Goal: Transaction & Acquisition: Purchase product/service

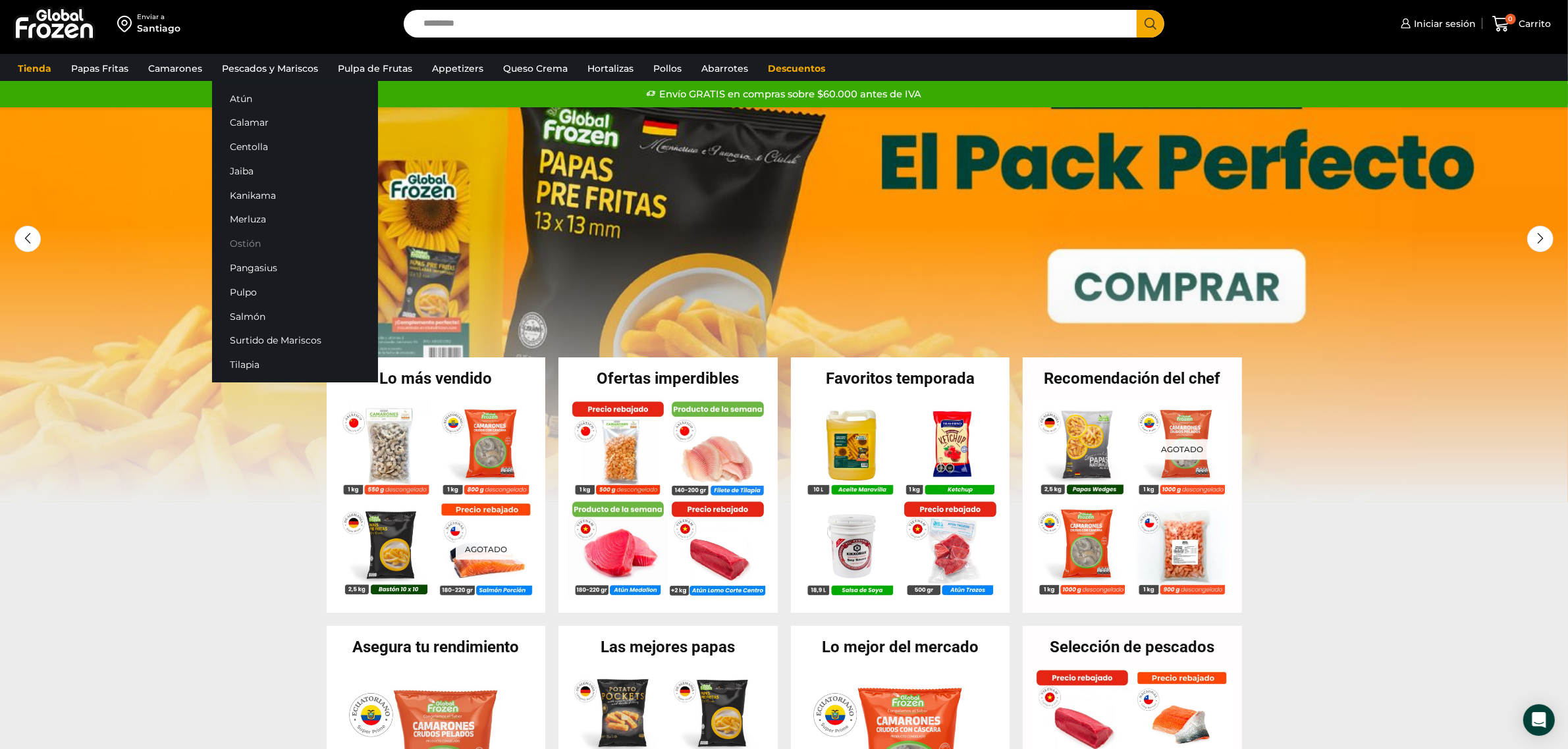
click at [255, 234] on link "Ostión" at bounding box center [294, 244] width 166 height 25
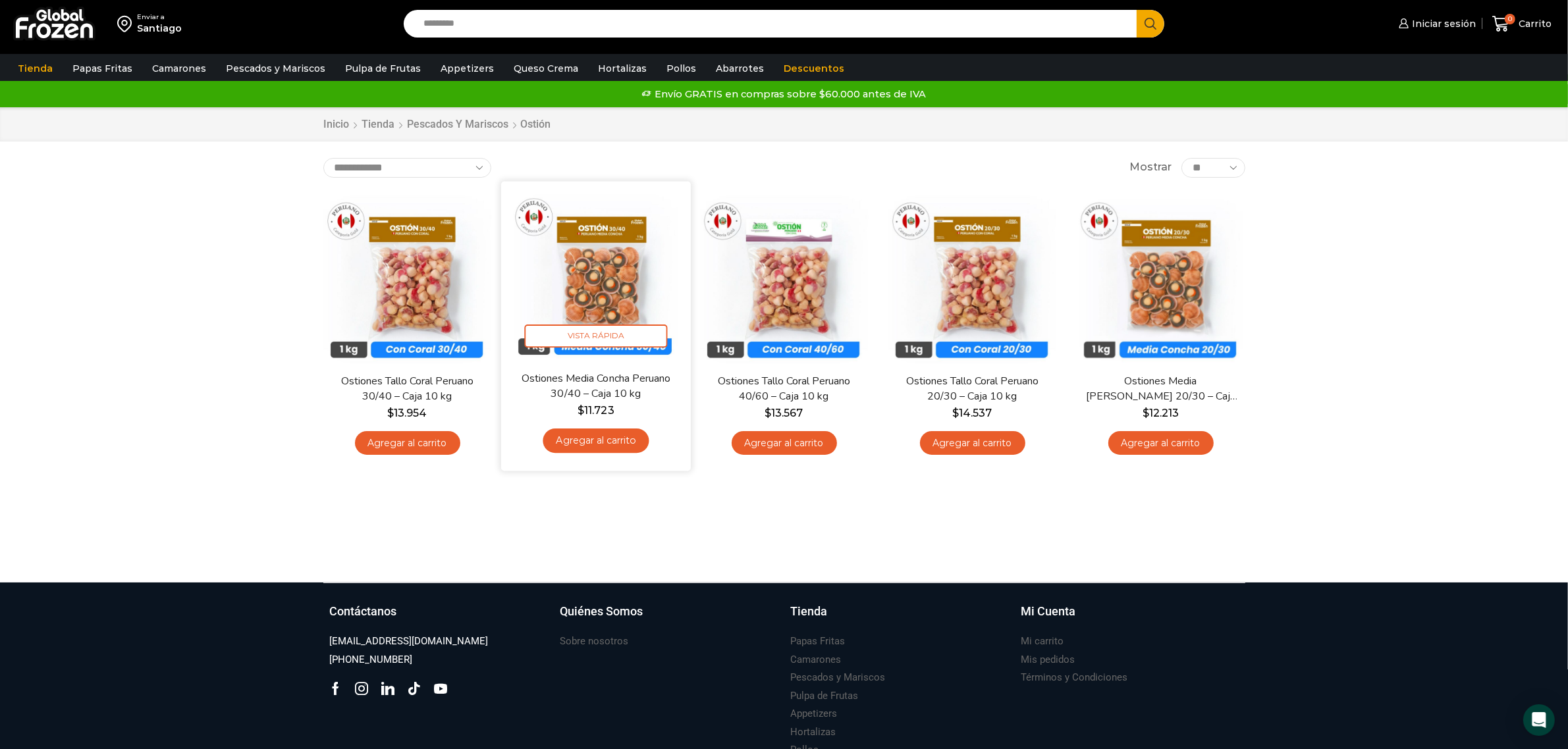
click at [632, 273] on img at bounding box center [596, 275] width 170 height 169
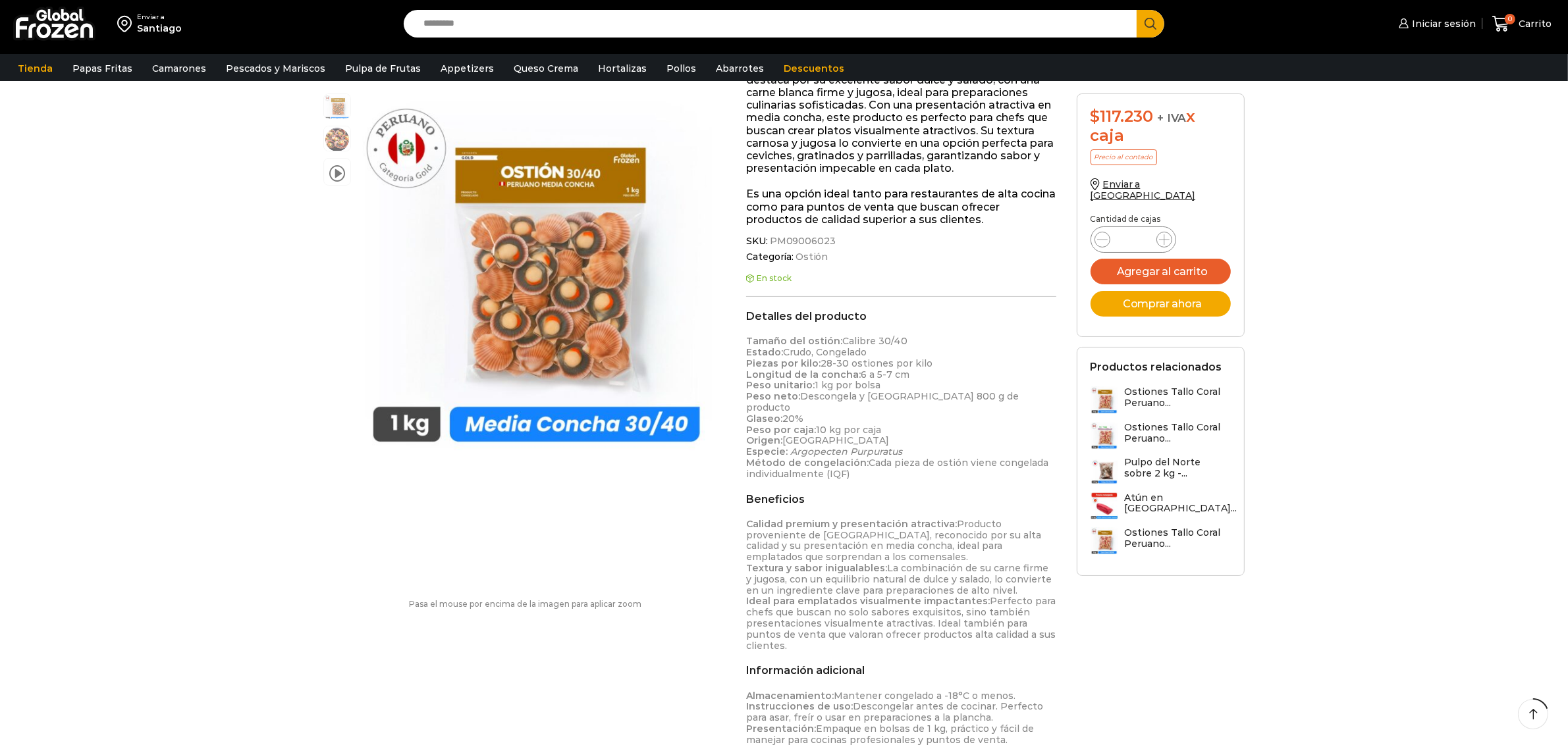
scroll to position [248, 0]
